Goal: Transaction & Acquisition: Purchase product/service

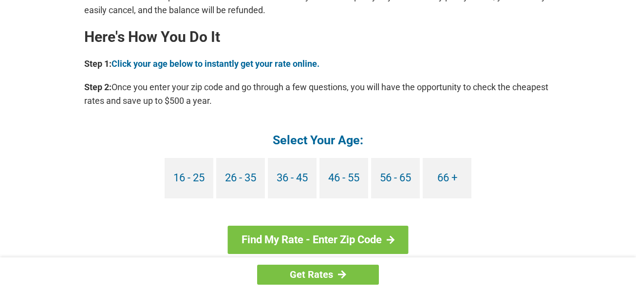
scroll to position [876, 0]
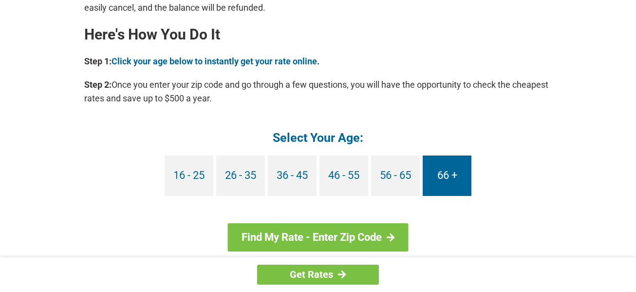
click at [446, 187] on link "66 +" at bounding box center [447, 175] width 49 height 40
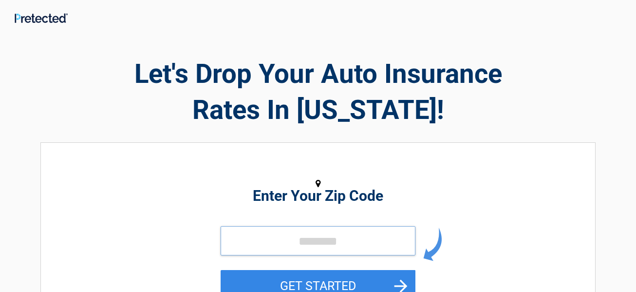
click at [265, 246] on input "tel" at bounding box center [318, 240] width 195 height 29
type input "*****"
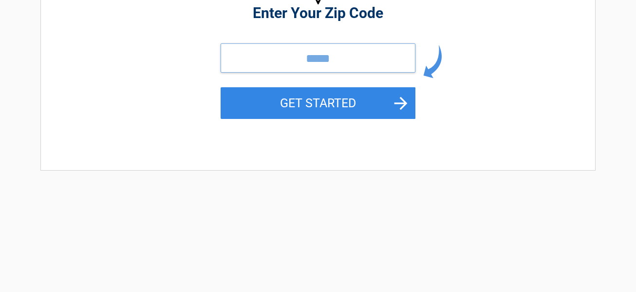
scroll to position [195, 0]
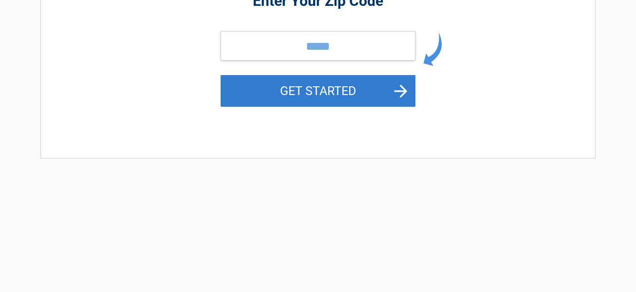
click at [392, 95] on button "GET STARTED" at bounding box center [318, 91] width 195 height 32
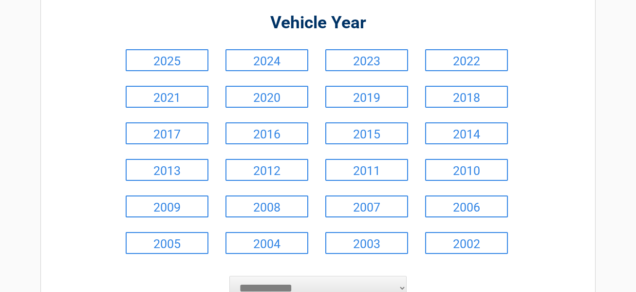
scroll to position [97, 0]
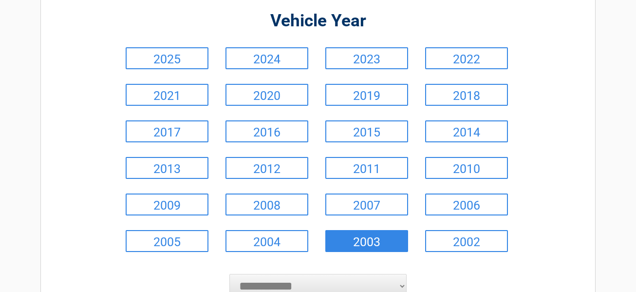
click at [347, 240] on link "2003" at bounding box center [366, 241] width 83 height 22
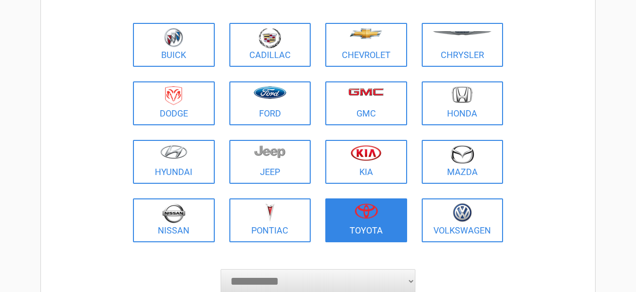
scroll to position [58, 0]
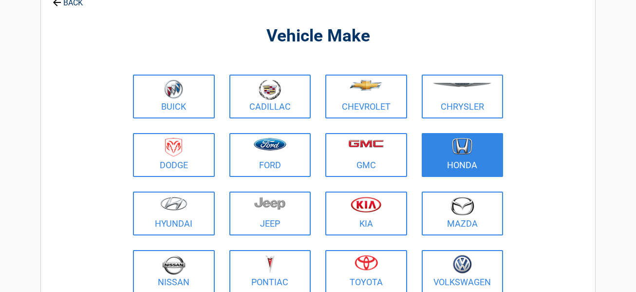
click at [462, 160] on link "Honda" at bounding box center [463, 155] width 82 height 44
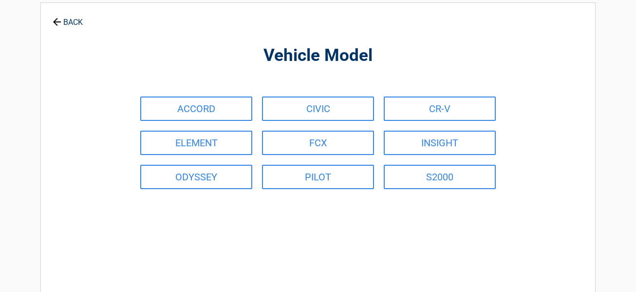
scroll to position [0, 0]
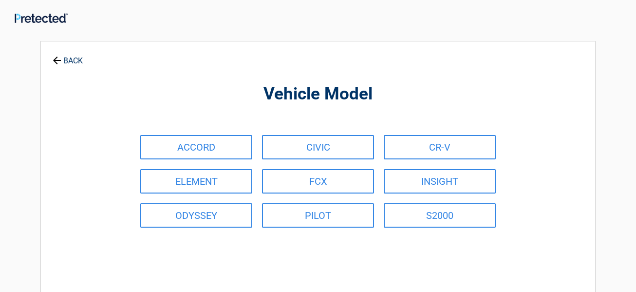
click at [54, 61] on icon at bounding box center [57, 61] width 8 height 8
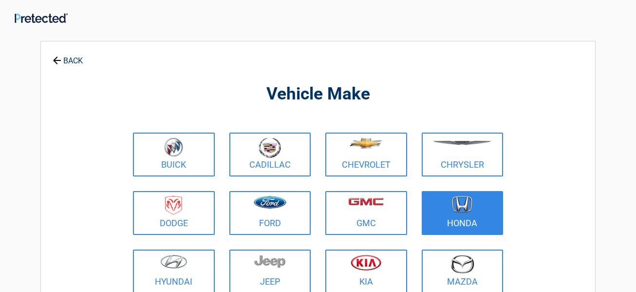
click at [446, 206] on figure at bounding box center [463, 207] width 70 height 22
